Goal: Transaction & Acquisition: Purchase product/service

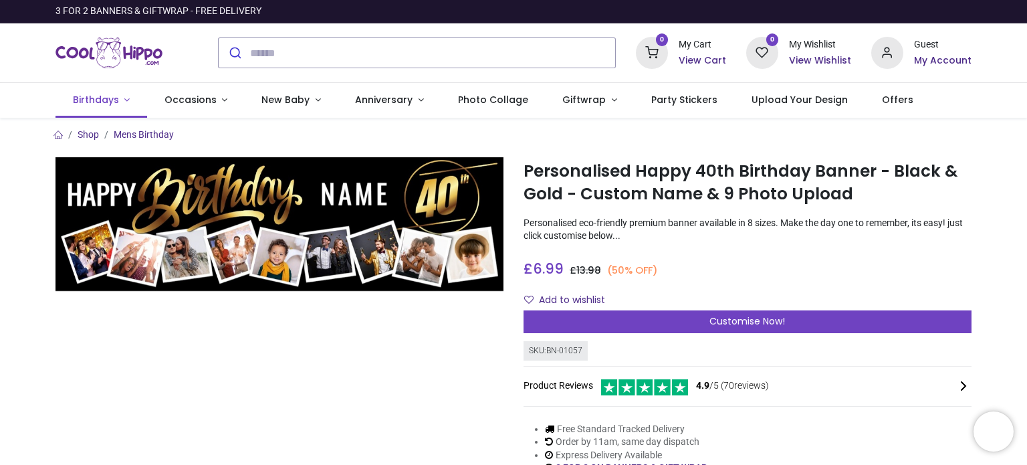
click at [119, 100] on link "Birthdays" at bounding box center [101, 100] width 92 height 35
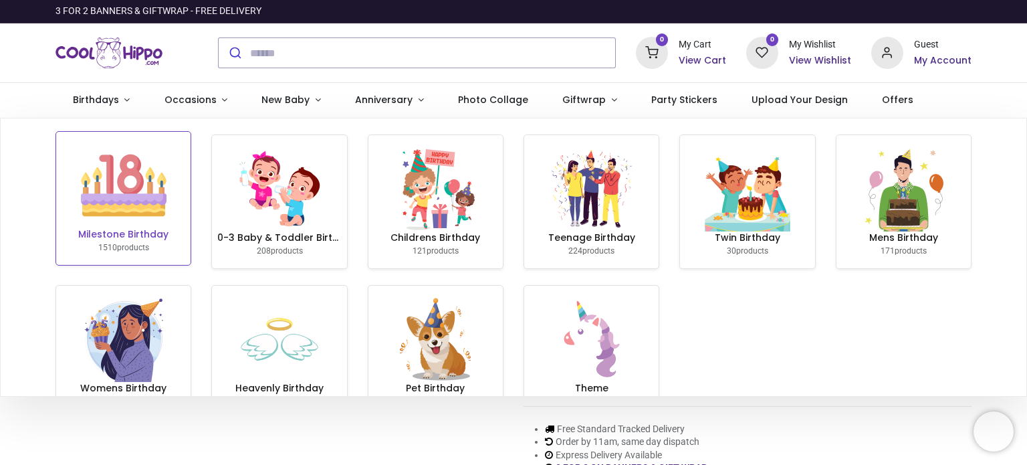
click at [128, 215] on img at bounding box center [124, 185] width 86 height 86
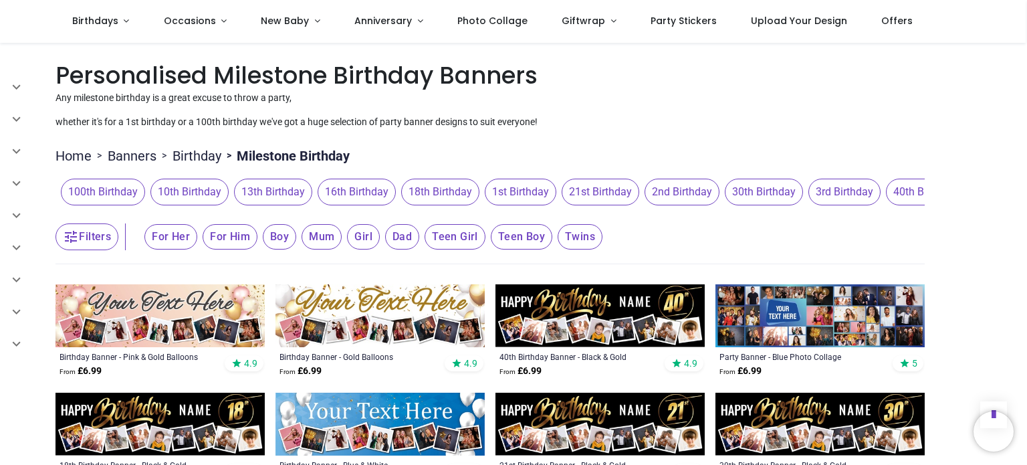
scroll to position [1290, 0]
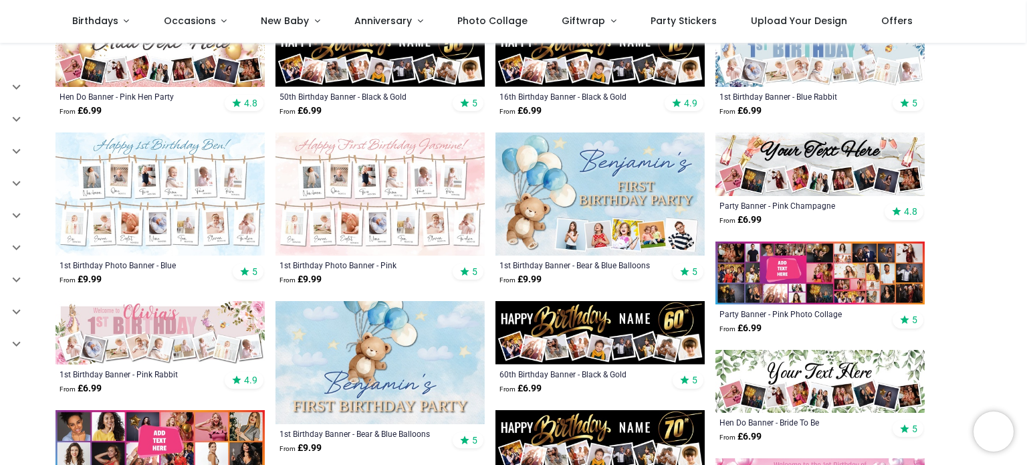
scroll to position [489, 0]
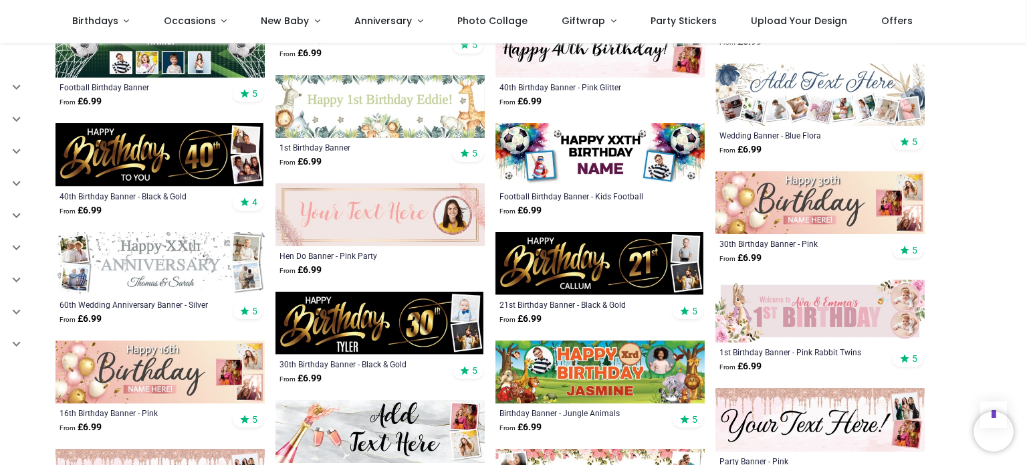
scroll to position [1742, 0]
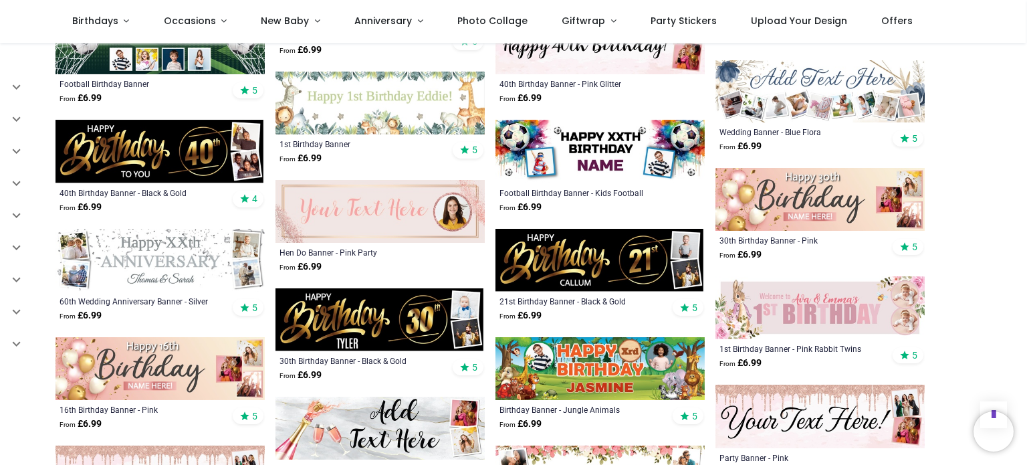
click at [148, 149] on img at bounding box center [159, 151] width 209 height 63
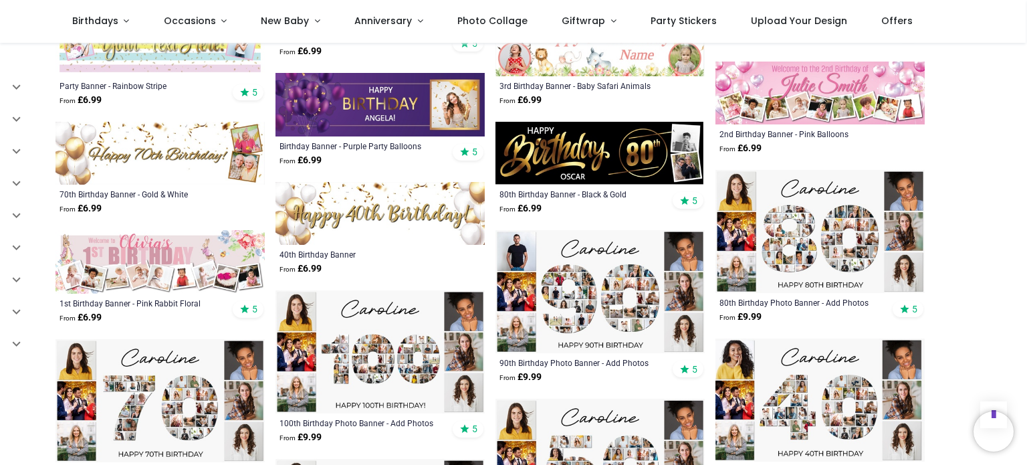
scroll to position [2395, 0]
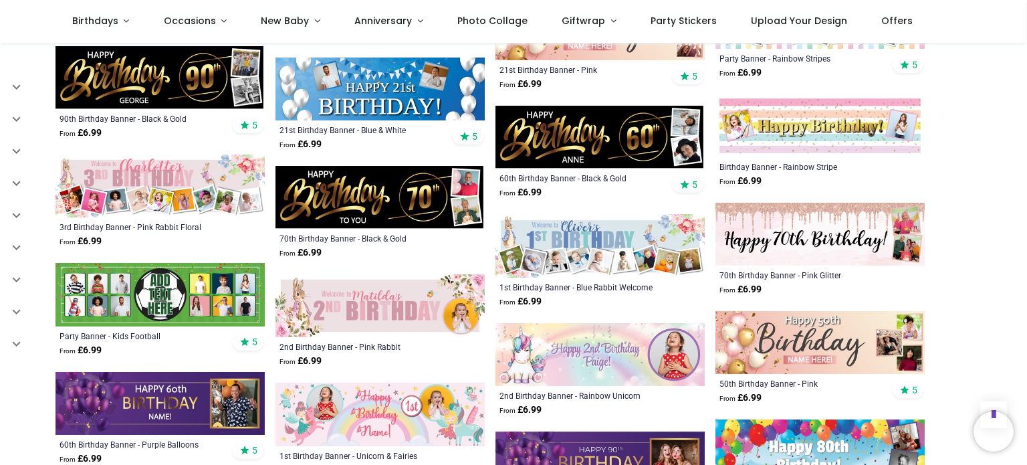
scroll to position [3470, 0]
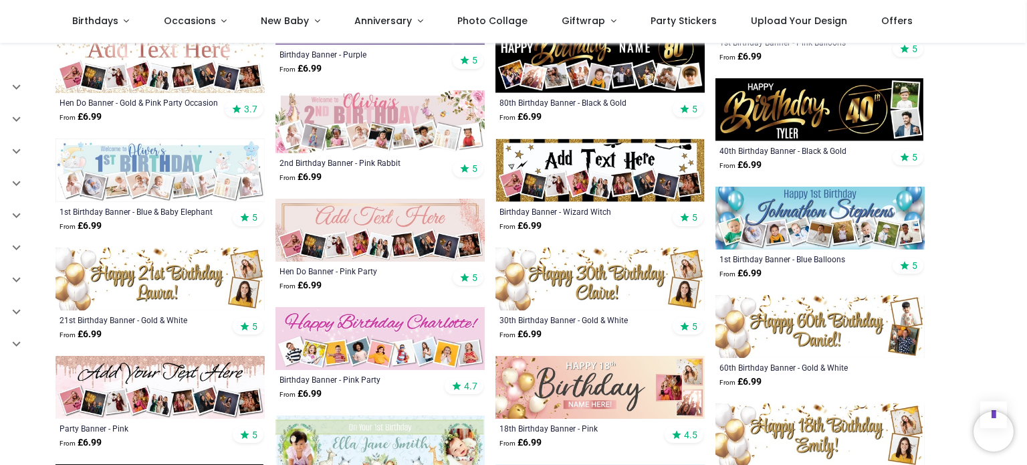
scroll to position [365, 0]
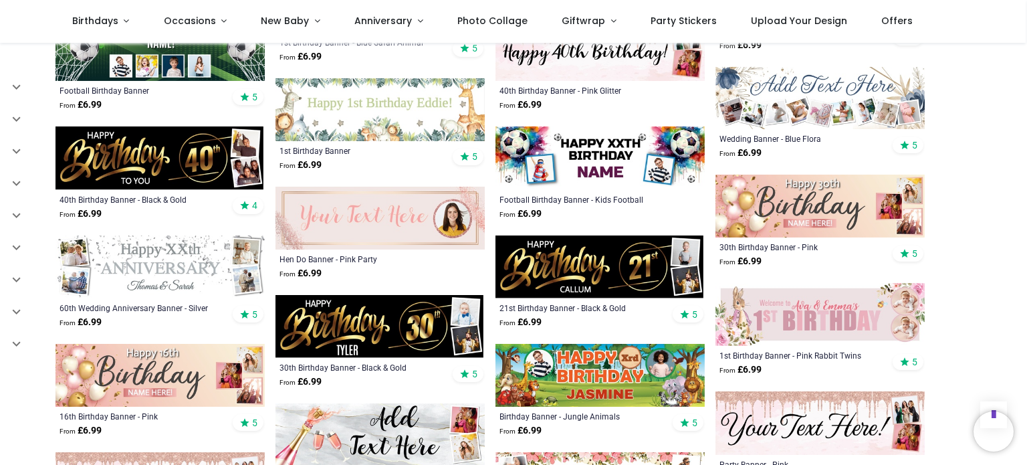
scroll to position [1757, 0]
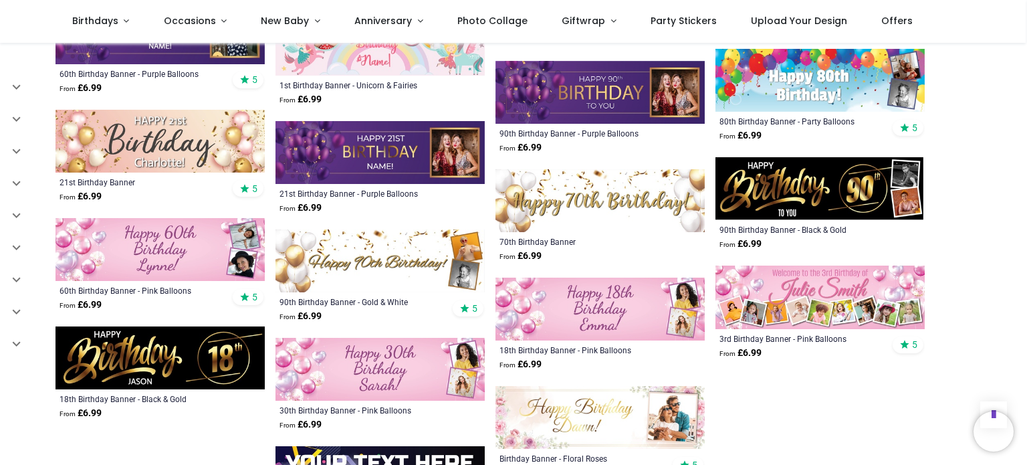
scroll to position [3898, 0]
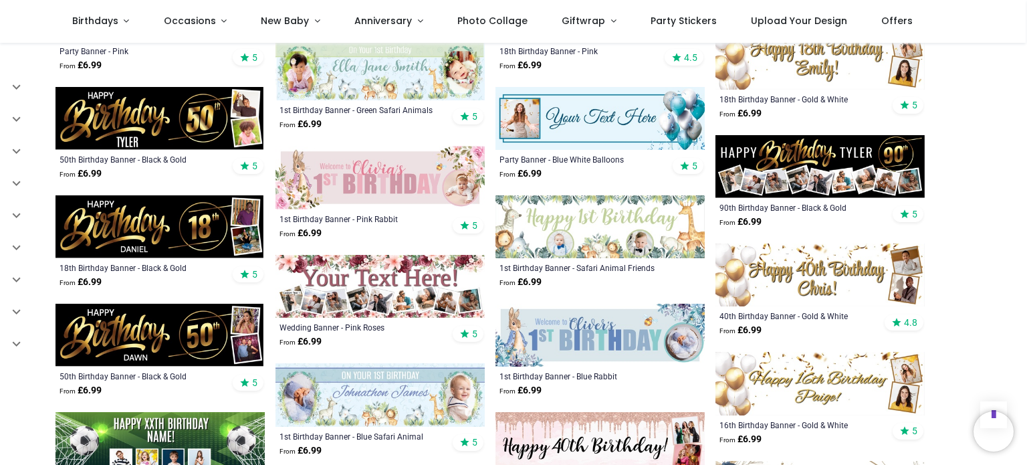
scroll to position [1313, 0]
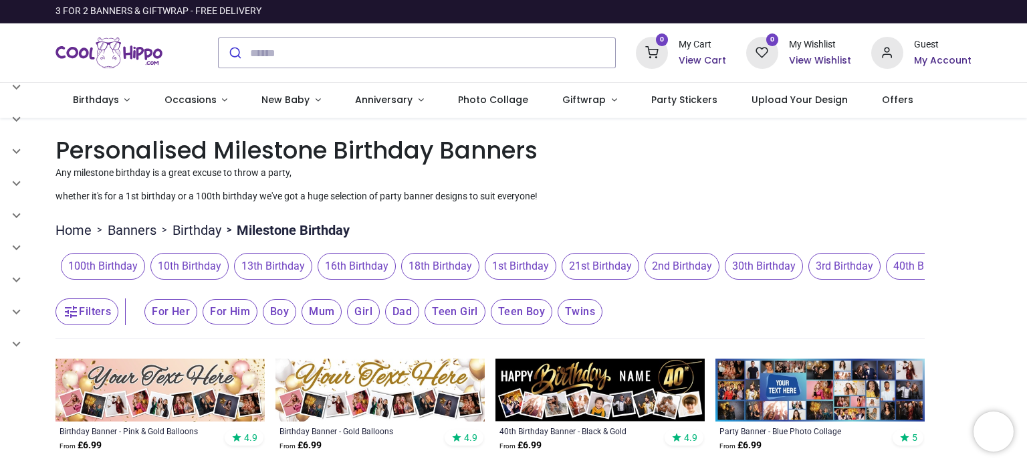
click at [886, 269] on span "40th Birthday" at bounding box center [925, 266] width 78 height 27
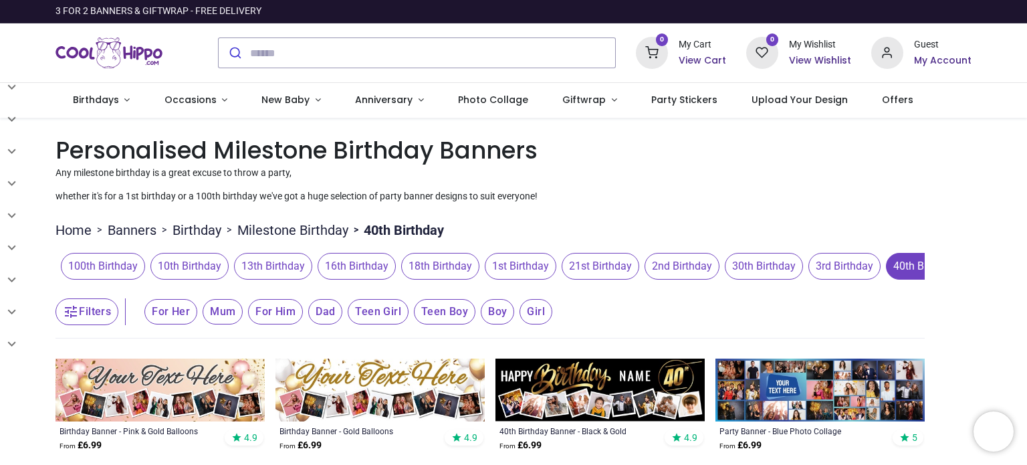
scroll to position [406, 0]
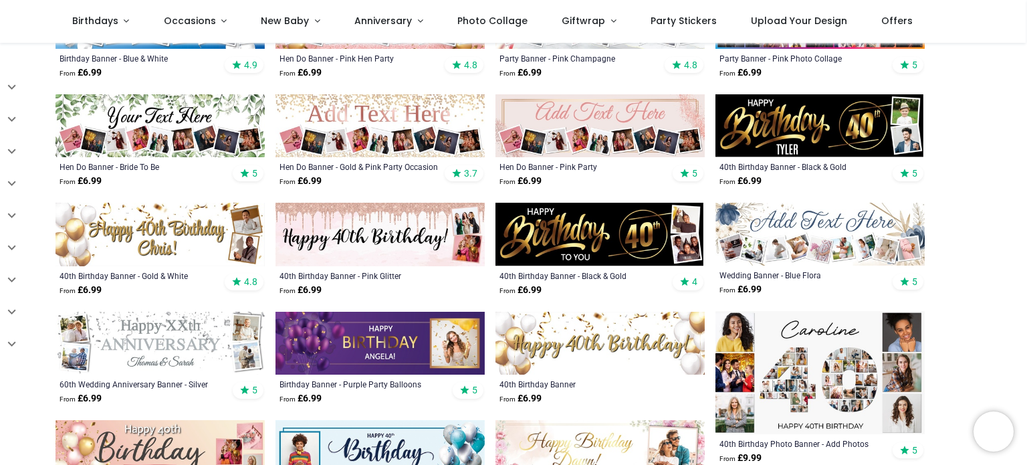
click at [821, 118] on img at bounding box center [819, 125] width 209 height 63
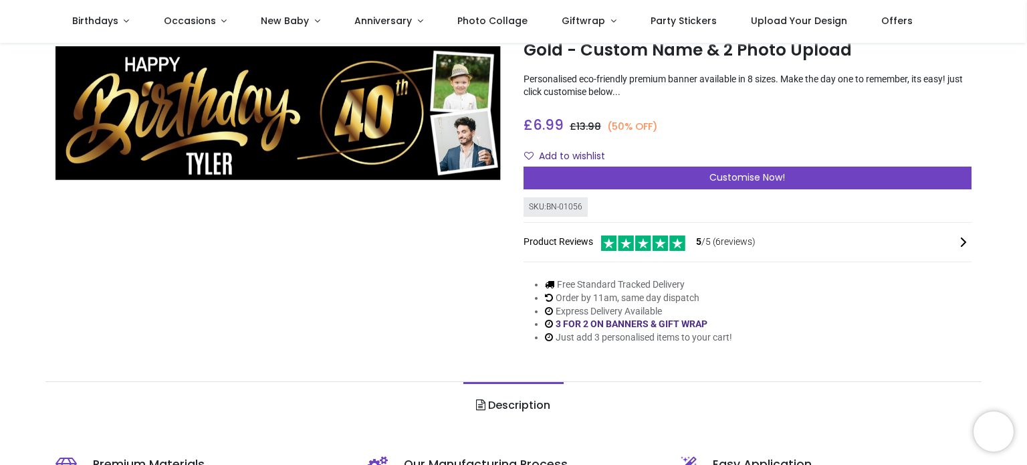
scroll to position [65, 0]
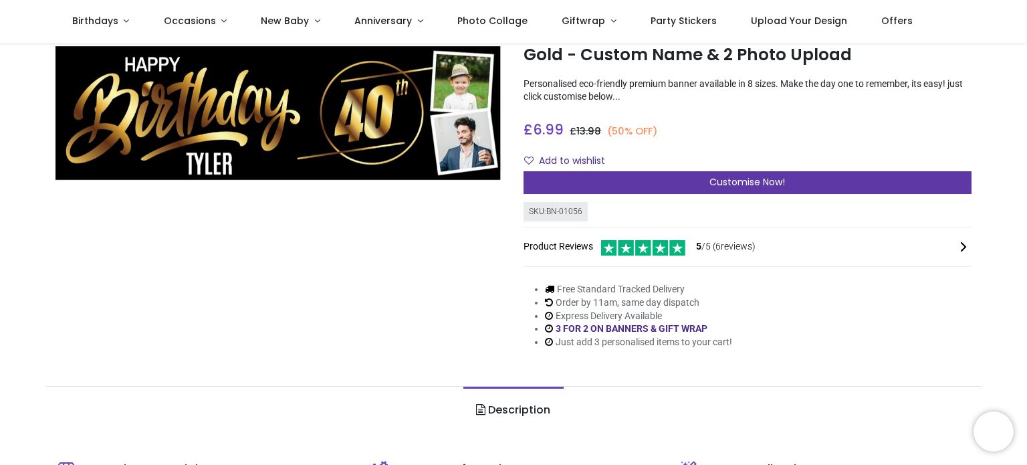
click at [700, 178] on div "Customise Now!" at bounding box center [747, 182] width 448 height 23
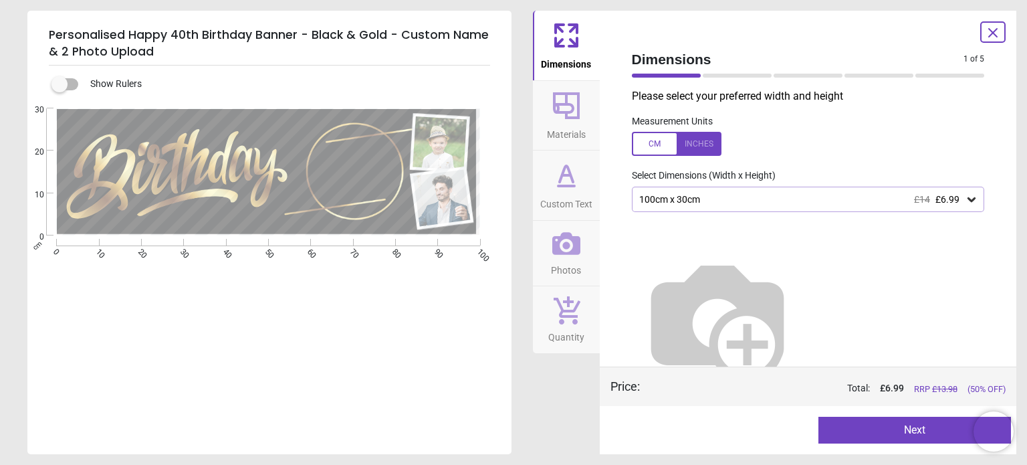
click at [723, 208] on div "100cm x 30cm £14 £6.99" at bounding box center [808, 198] width 353 height 25
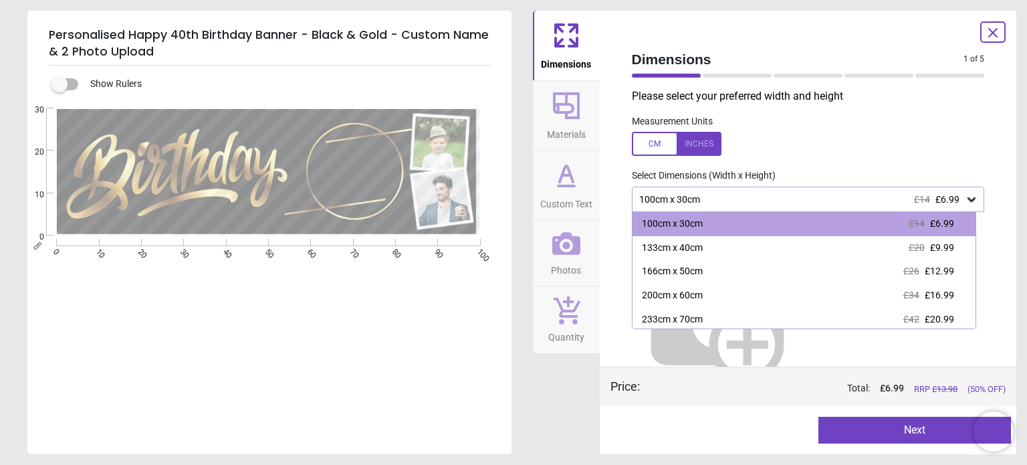
click at [823, 179] on div "Select Dimensions (Width x Height)" at bounding box center [808, 175] width 374 height 13
click at [889, 144] on label at bounding box center [808, 144] width 353 height 24
click at [967, 202] on icon at bounding box center [971, 199] width 8 height 5
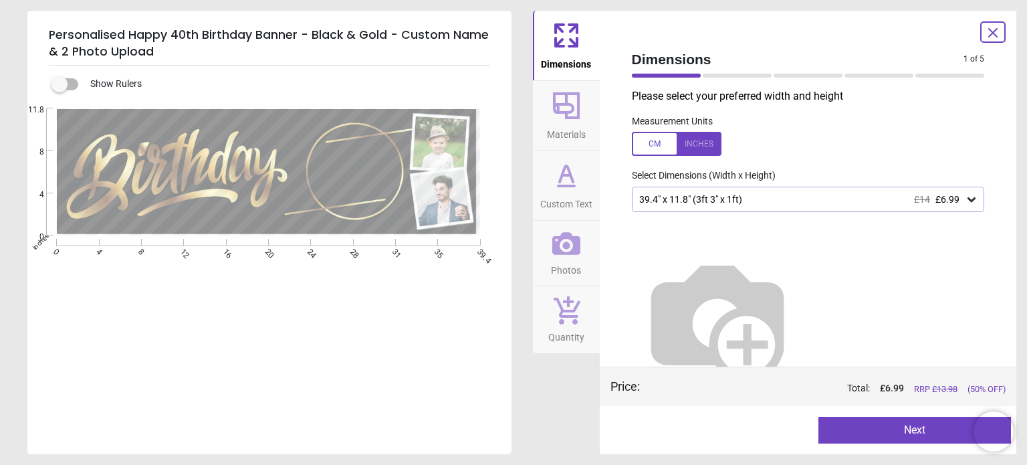
click at [896, 188] on div "39.4" x 11.8" (3ft 3" x 1ft) £14 £6.99" at bounding box center [808, 198] width 353 height 25
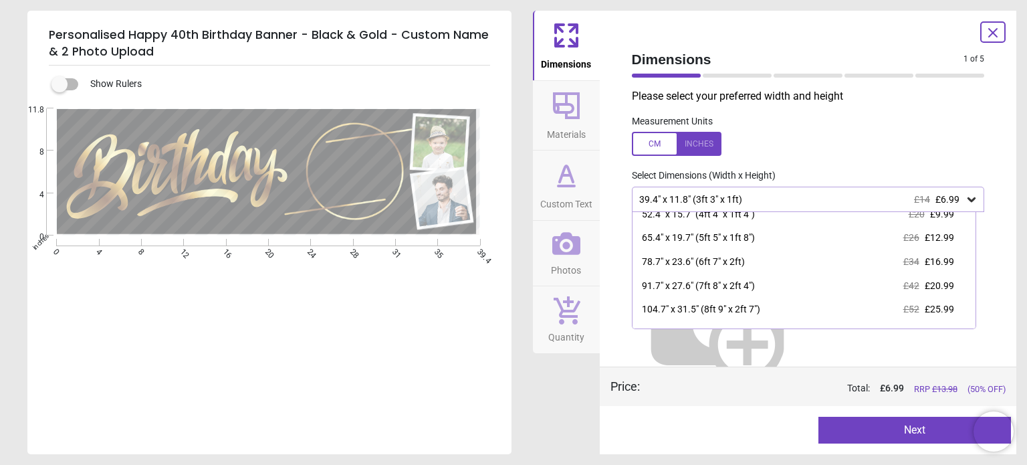
scroll to position [0, 0]
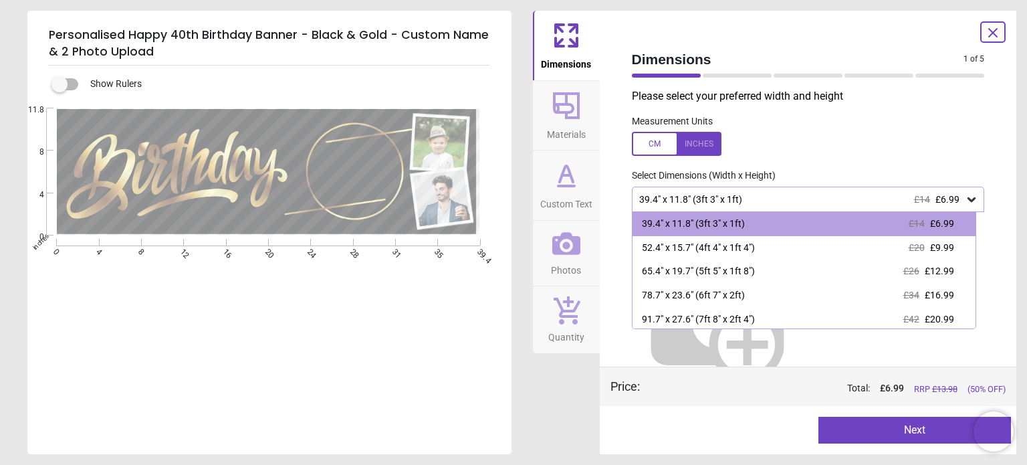
click at [653, 143] on div at bounding box center [677, 144] width 90 height 24
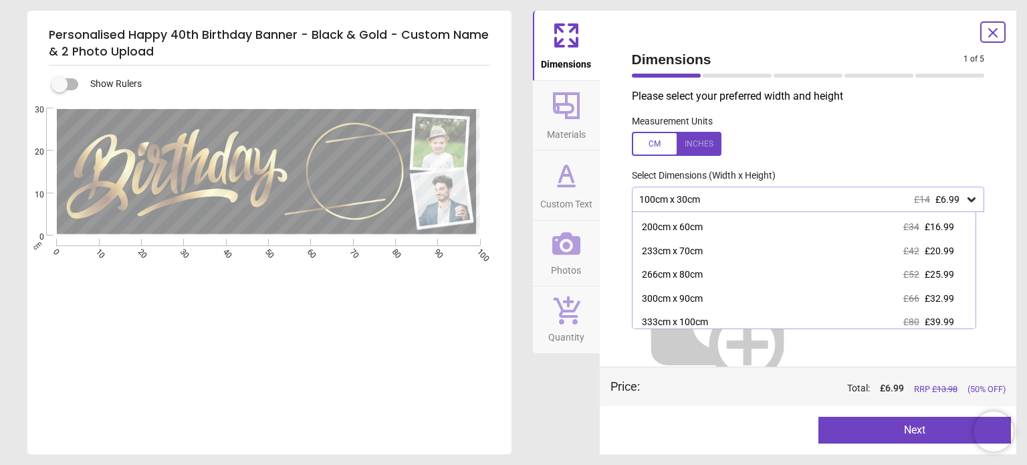
scroll to position [72, 0]
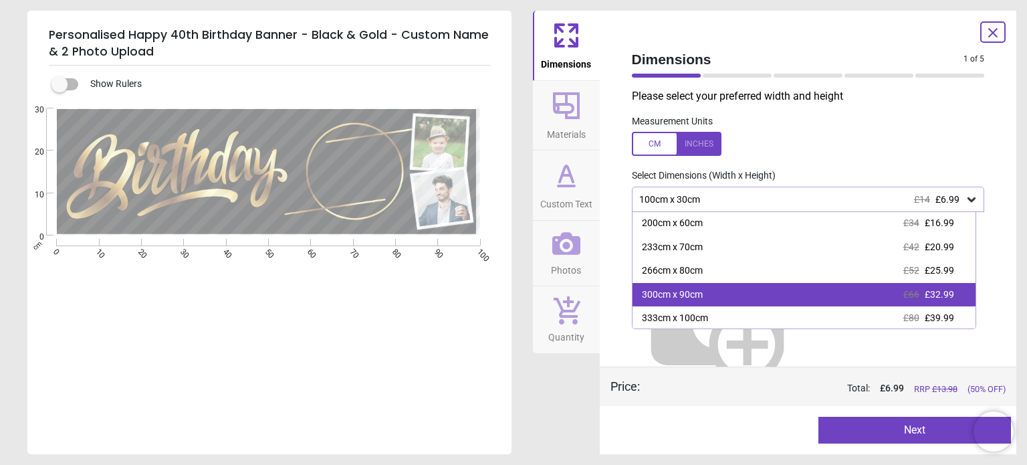
click at [759, 297] on div "300cm x 90cm £66 £32.99" at bounding box center [803, 295] width 343 height 24
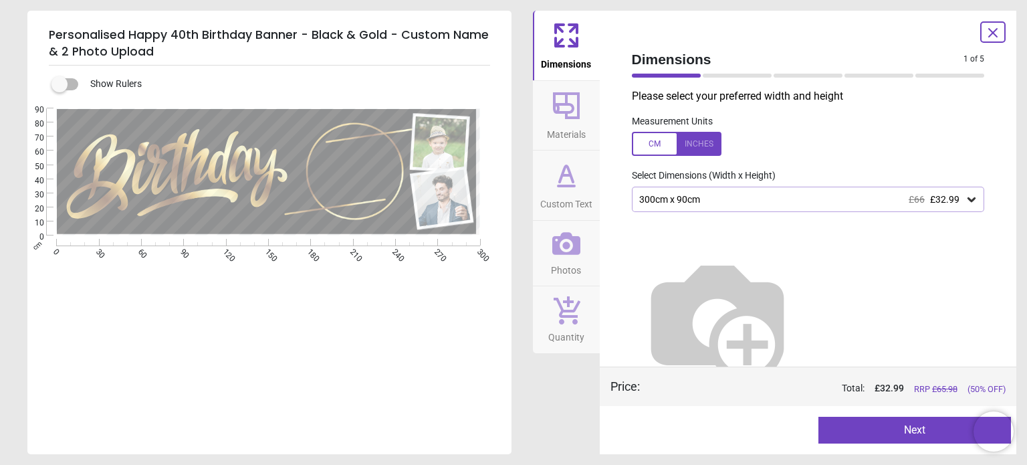
click at [842, 194] on div "300cm x 90cm £66 £32.99" at bounding box center [801, 199] width 327 height 11
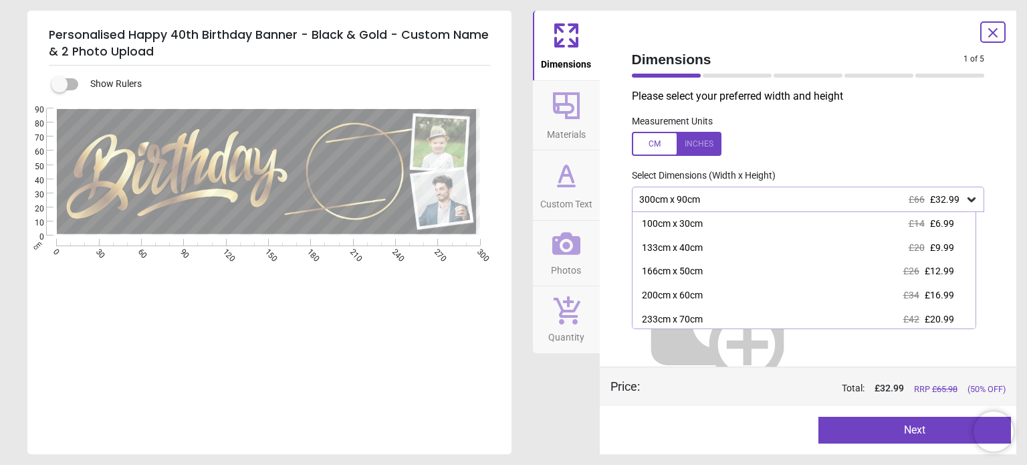
scroll to position [50, 0]
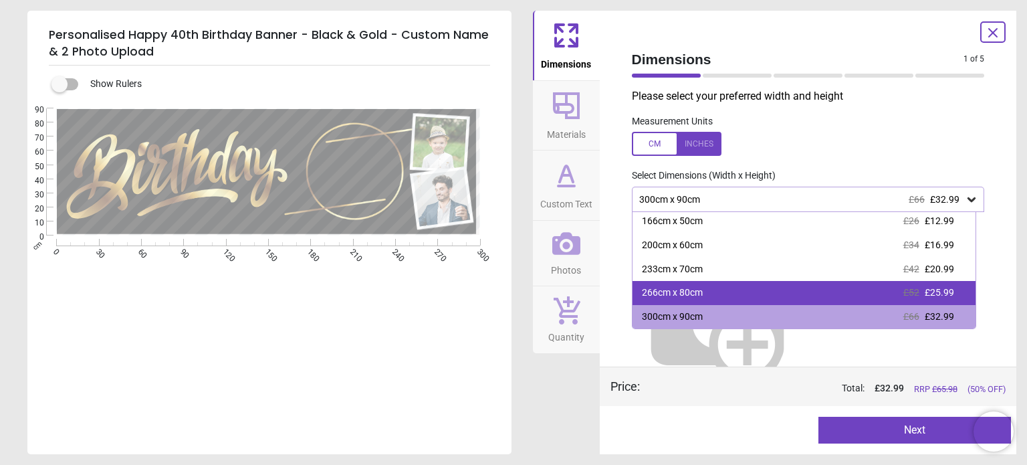
click at [839, 296] on div "266cm x 80cm £52 £25.99" at bounding box center [803, 293] width 343 height 24
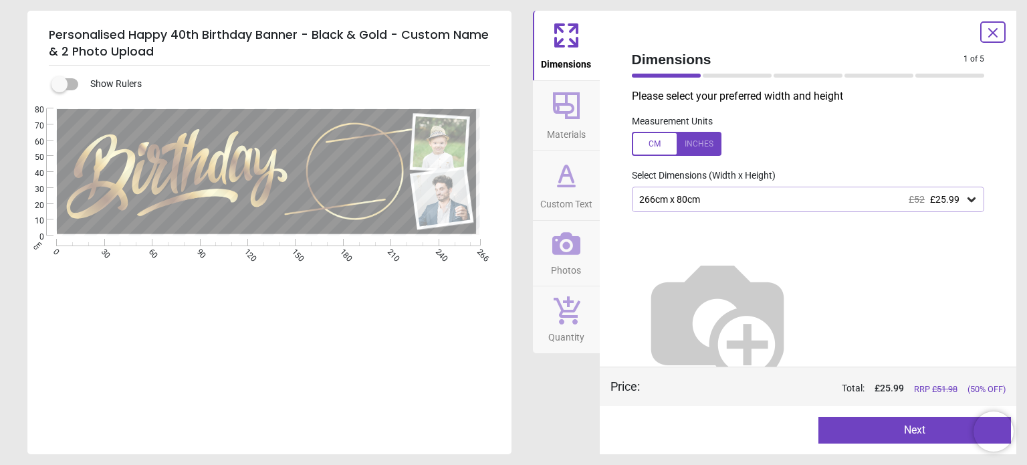
click at [927, 436] on button "Next" at bounding box center [914, 429] width 192 height 27
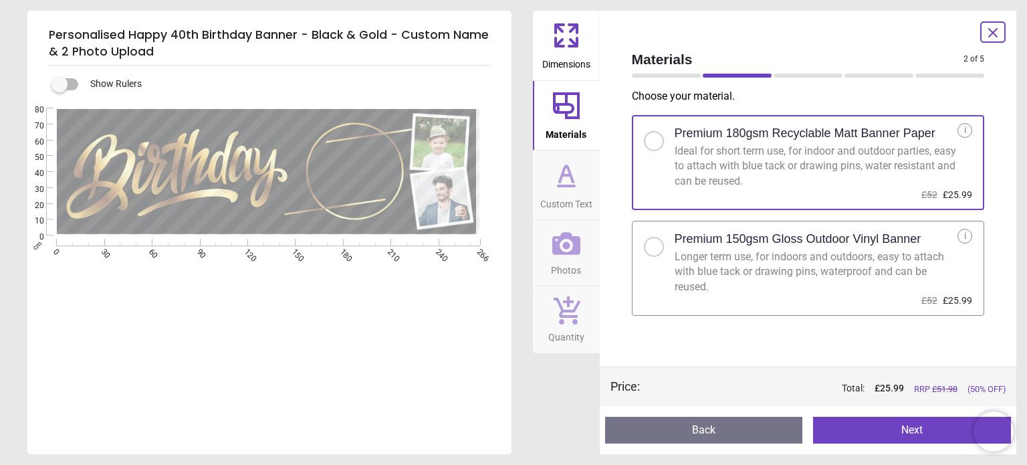
click at [776, 247] on div "Premium 150gsm Gloss Outdoor Vinyl Banner" at bounding box center [815, 239] width 283 height 21
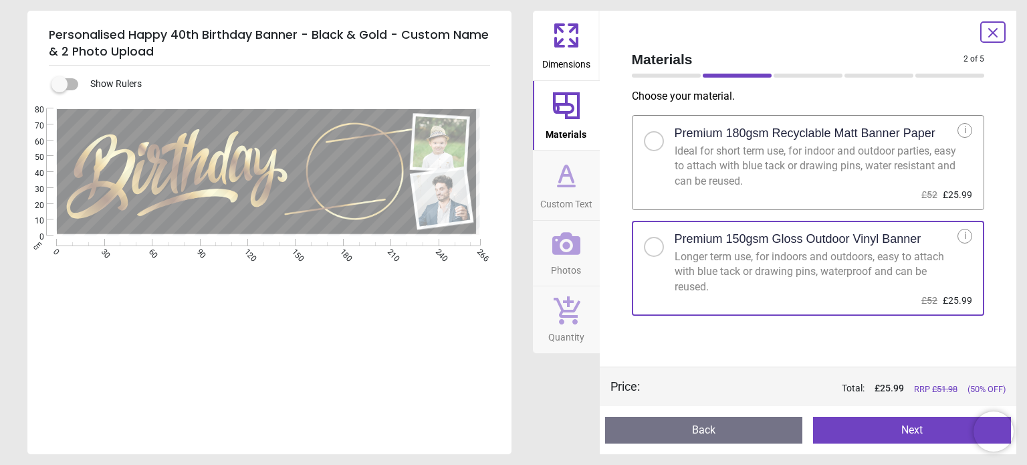
click at [893, 424] on button "Next" at bounding box center [912, 429] width 198 height 27
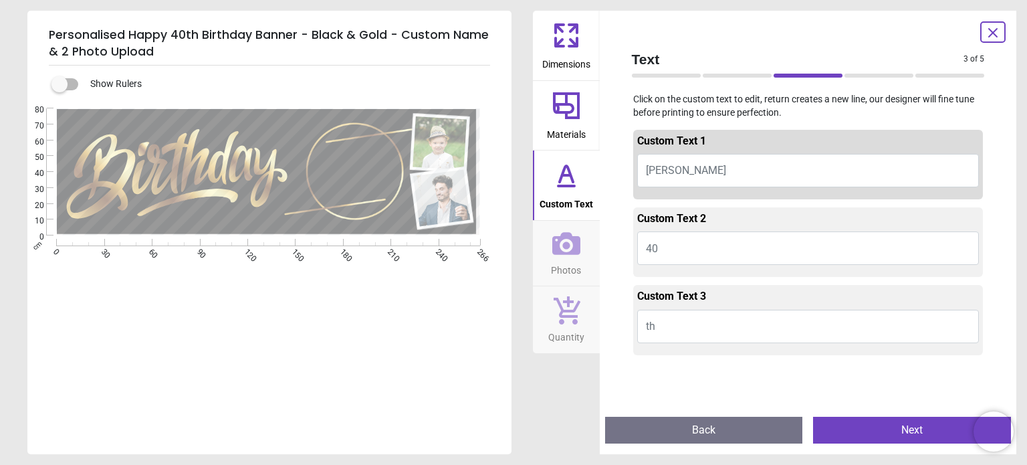
click at [688, 166] on button "TYLER" at bounding box center [808, 170] width 342 height 33
type textarea "******"
click at [864, 421] on button "Next" at bounding box center [912, 429] width 198 height 27
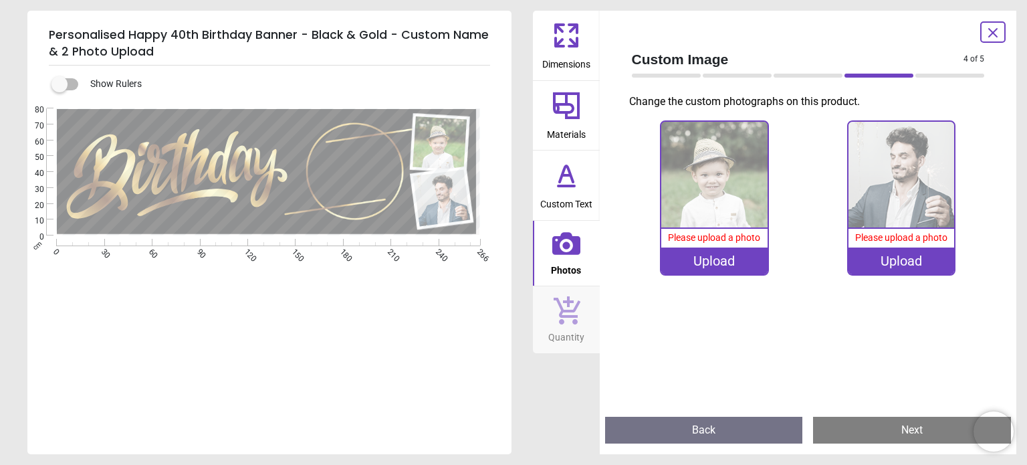
click at [744, 245] on div "Please upload a photo" at bounding box center [714, 238] width 106 height 19
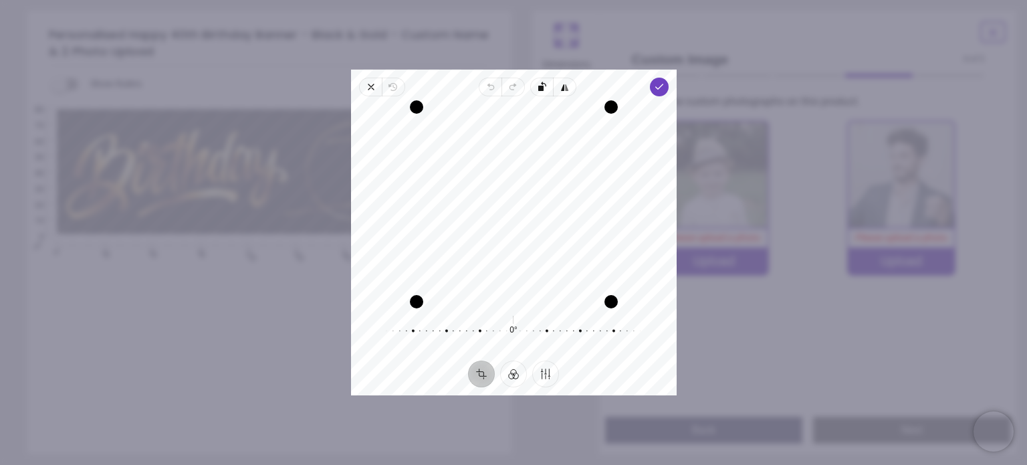
drag, startPoint x: 569, startPoint y: 188, endPoint x: 573, endPoint y: 228, distance: 40.2
click at [573, 228] on div "Recenter" at bounding box center [514, 204] width 304 height 194
click at [658, 84] on icon "button" at bounding box center [658, 87] width 11 height 11
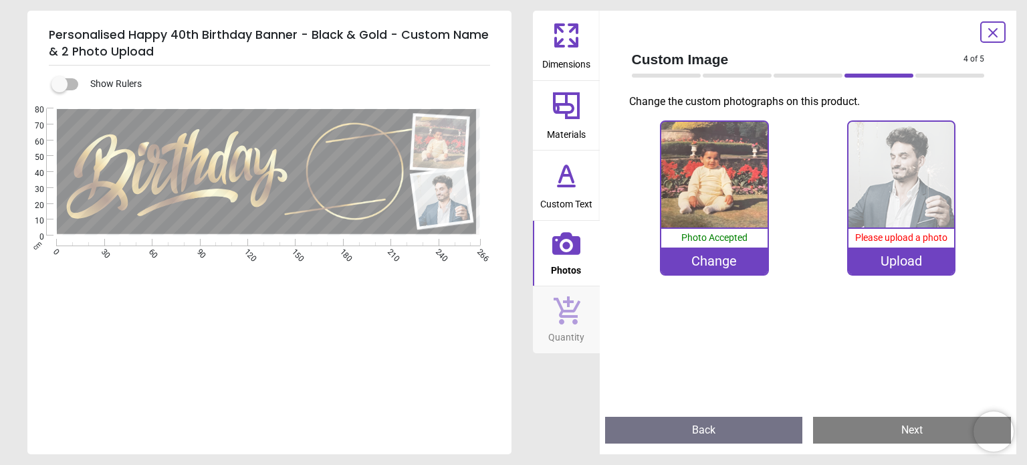
click at [885, 253] on div "Upload" at bounding box center [901, 260] width 106 height 27
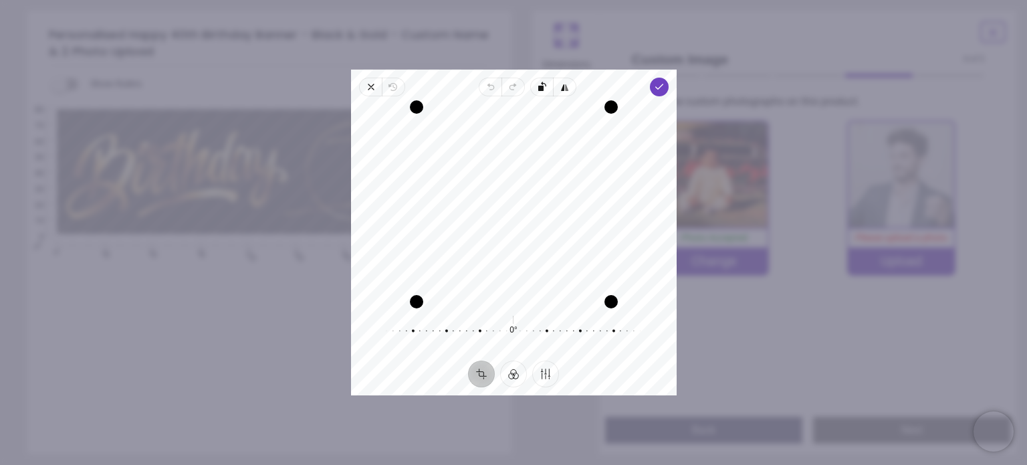
drag, startPoint x: 583, startPoint y: 158, endPoint x: 583, endPoint y: 126, distance: 32.1
click at [583, 126] on div "Recenter" at bounding box center [514, 204] width 304 height 194
click at [658, 80] on span "Done" at bounding box center [658, 87] width 19 height 19
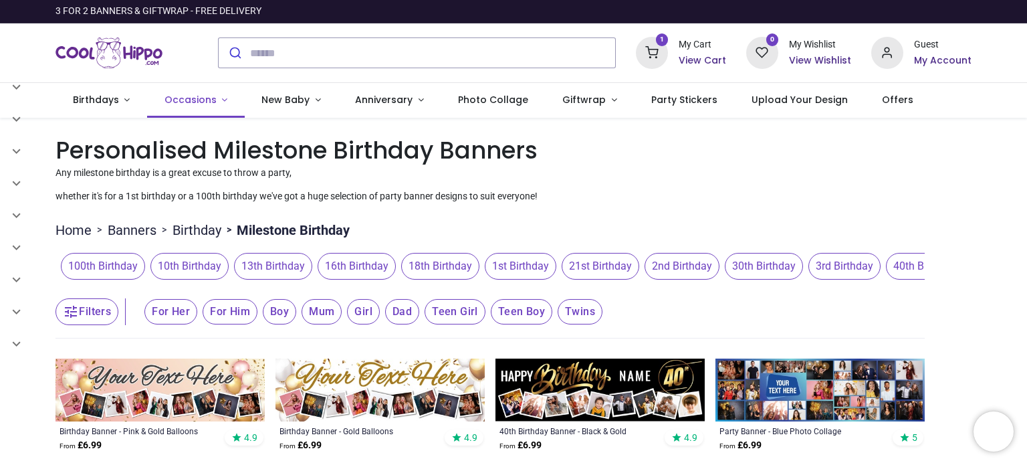
click at [210, 101] on span "Occasions" at bounding box center [190, 99] width 52 height 13
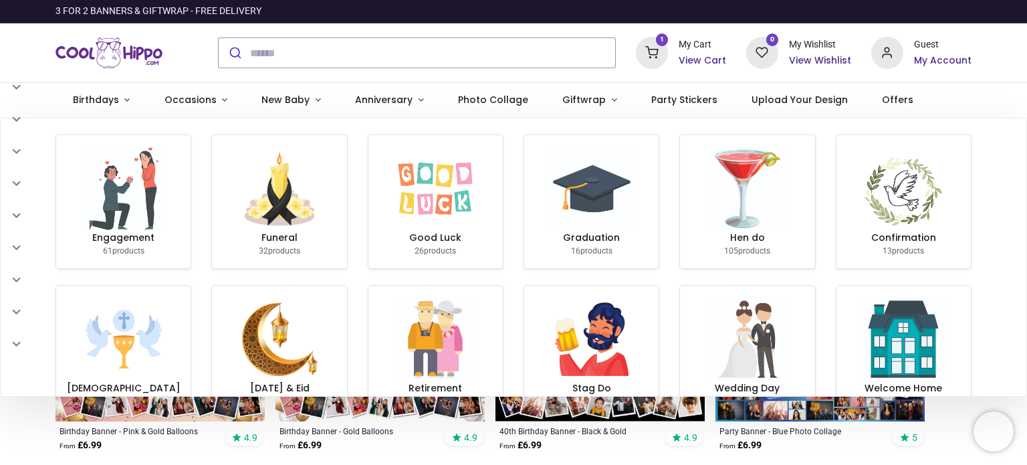
click at [91, 34] on img "Logo of Cool Hippo" at bounding box center [108, 52] width 107 height 37
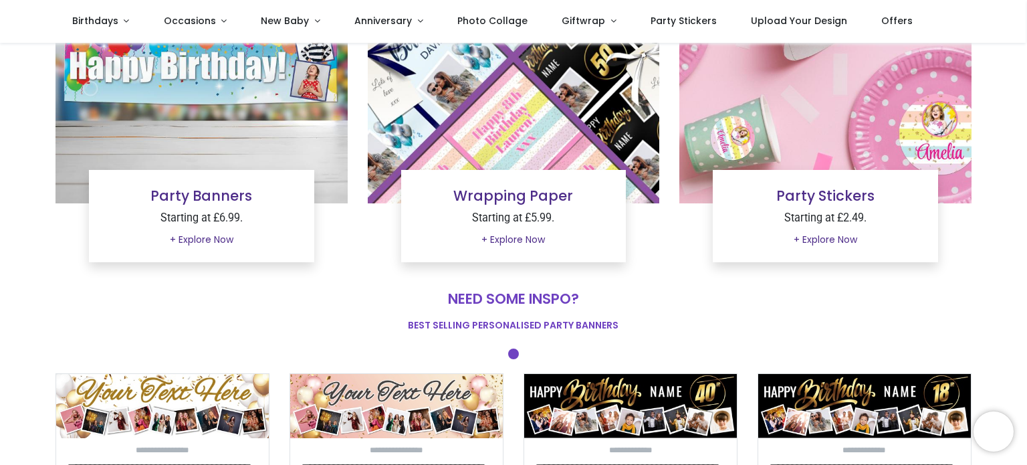
scroll to position [186, 0]
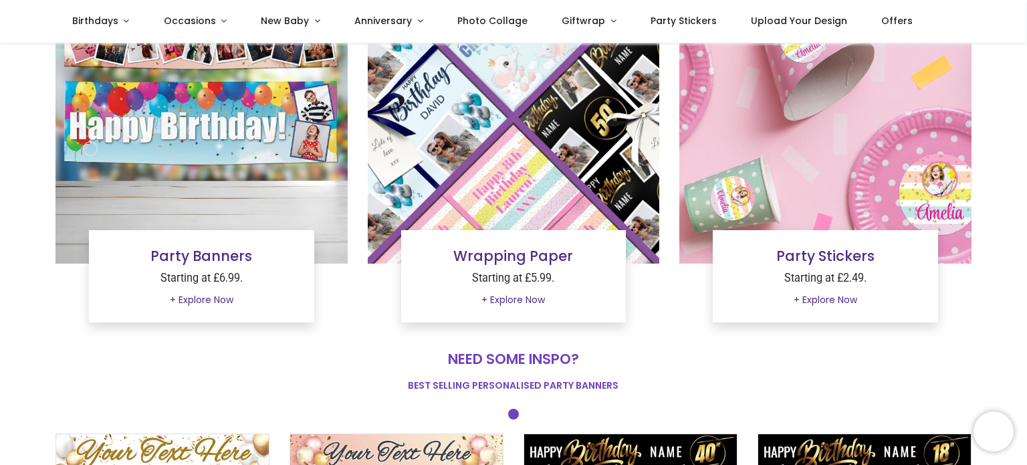
click at [809, 173] on img at bounding box center [825, 118] width 292 height 292
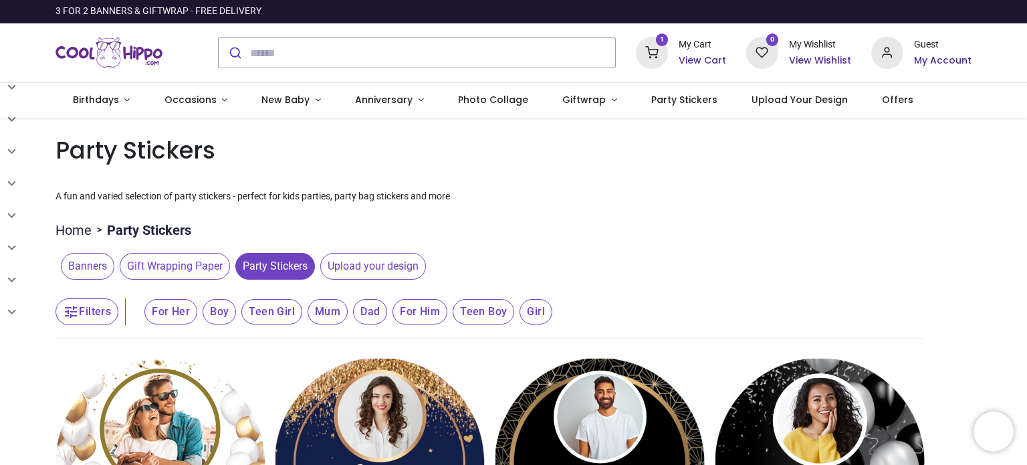
click at [168, 261] on span "Gift Wrapping Paper" at bounding box center [175, 266] width 110 height 27
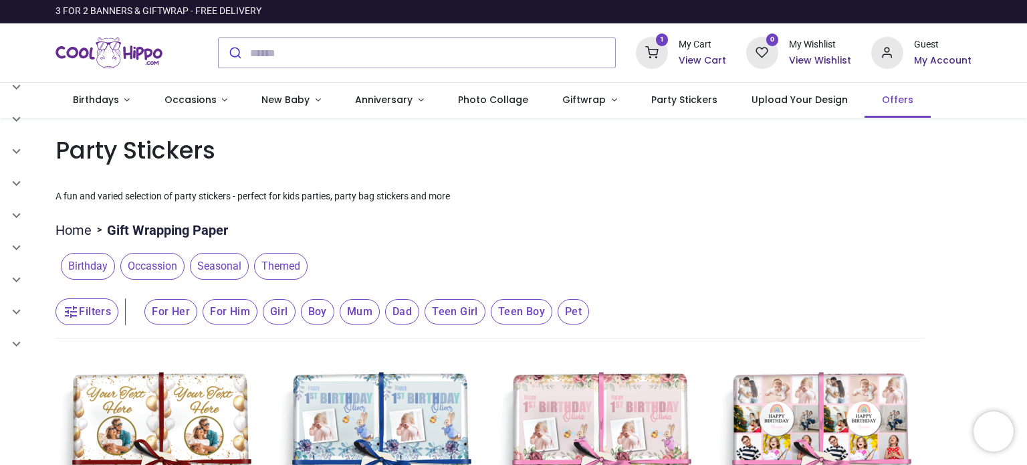
click at [882, 95] on span "Offers" at bounding box center [897, 99] width 31 height 13
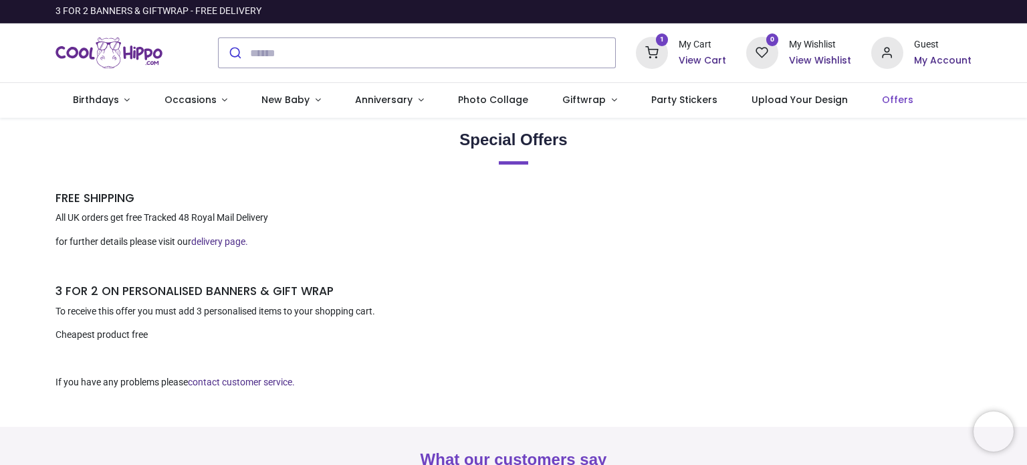
click at [660, 53] on icon at bounding box center [652, 53] width 32 height 32
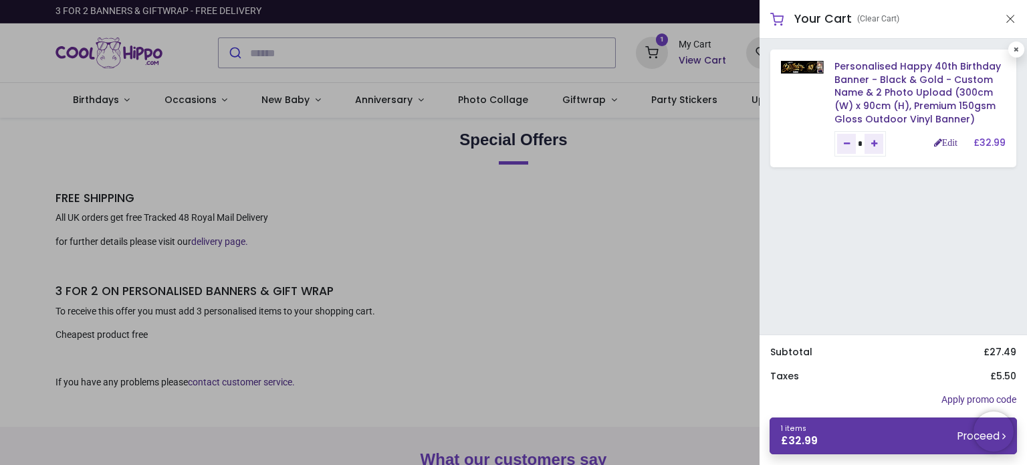
click at [877, 444] on link "1 items £ 32.99 Proceed" at bounding box center [892, 435] width 247 height 37
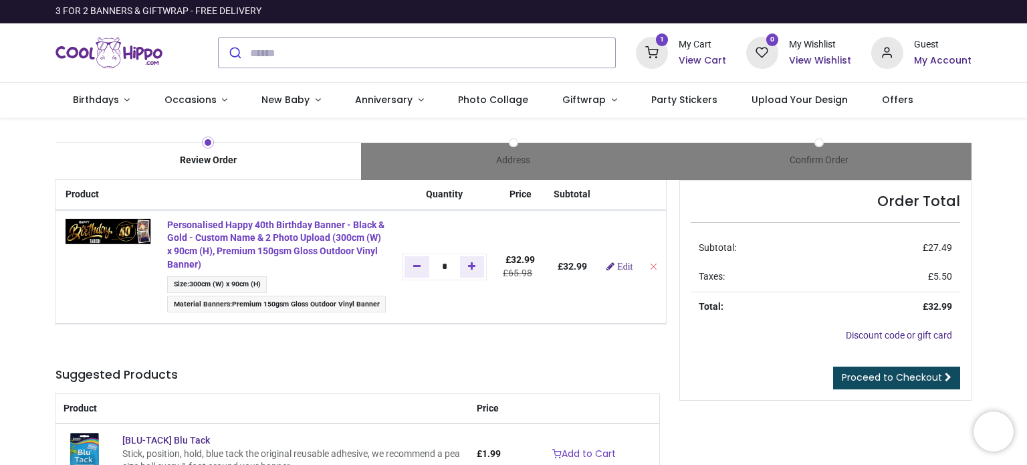
click at [227, 256] on strong "Personalised Happy 40th Birthday Banner - Black & Gold - Custom Name & 2 Photo …" at bounding box center [275, 244] width 217 height 50
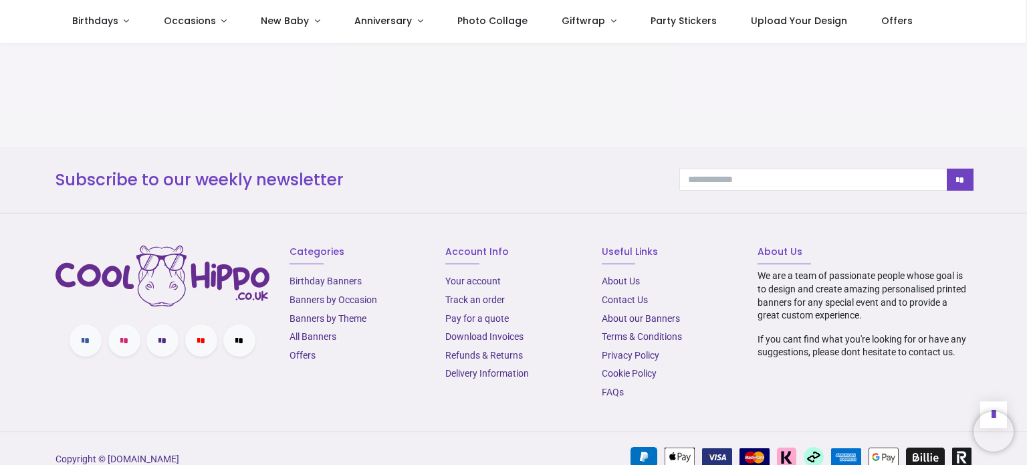
scroll to position [1564, 0]
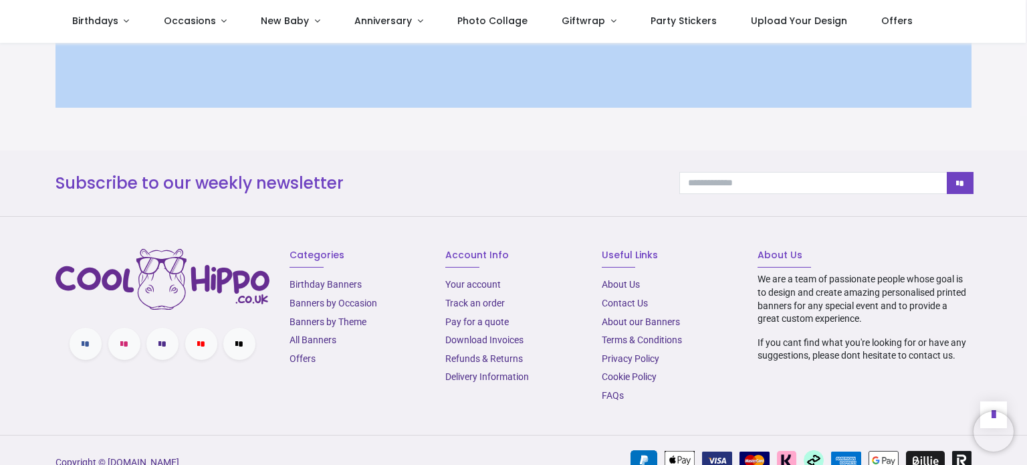
drag, startPoint x: 1000, startPoint y: 334, endPoint x: 1017, endPoint y: 275, distance: 61.1
click at [1017, 150] on section "What our customers say" at bounding box center [513, 48] width 1027 height 204
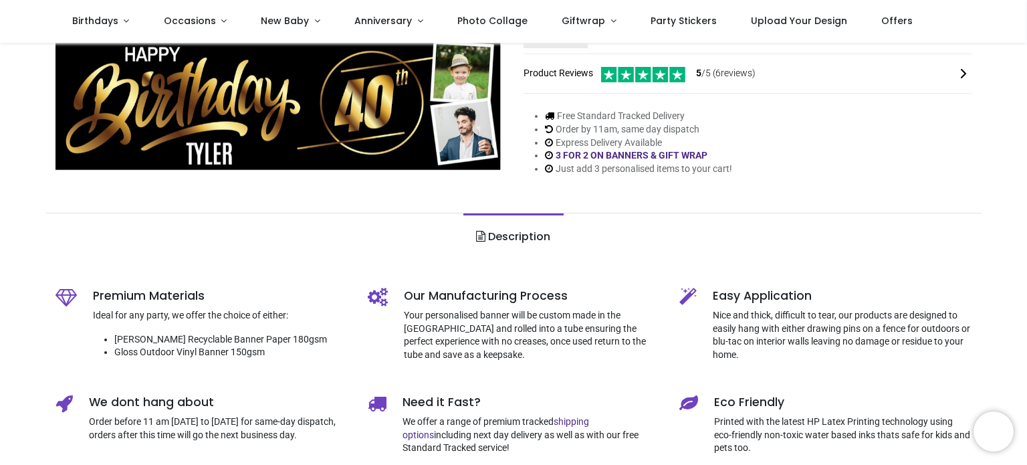
scroll to position [0, 0]
